Goal: Feedback & Contribution: Submit feedback/report problem

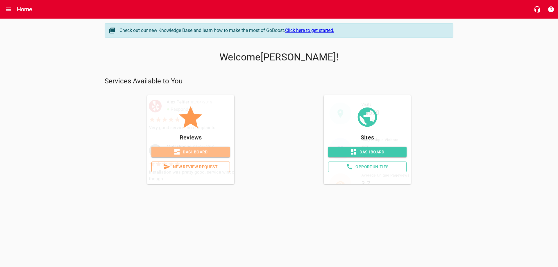
click at [194, 152] on span "Dashboard" at bounding box center [190, 152] width 69 height 7
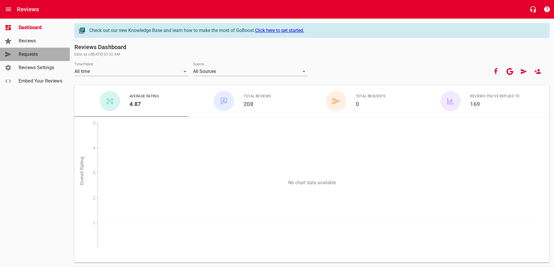
click at [27, 57] on span "Requests" at bounding box center [41, 54] width 44 height 7
